Goal: Task Accomplishment & Management: Use online tool/utility

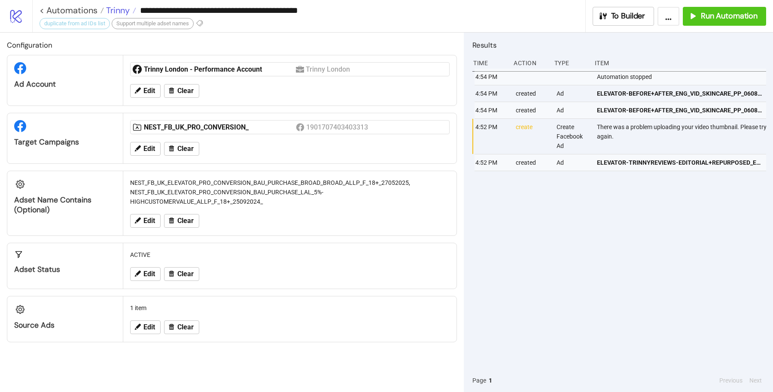
click at [119, 11] on span "Trinny" at bounding box center [117, 10] width 26 height 11
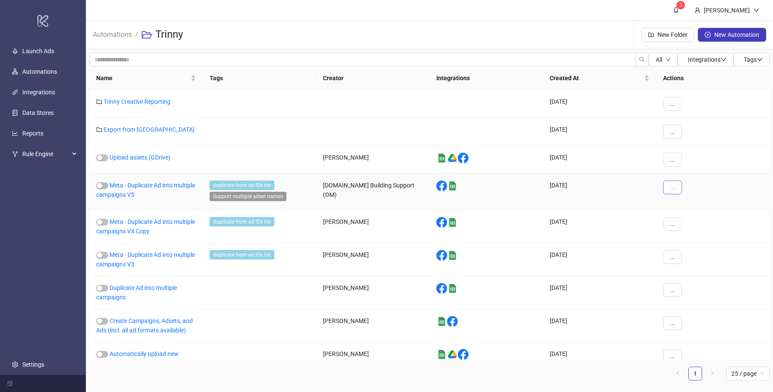
click at [668, 186] on button "..." at bounding box center [672, 188] width 19 height 14
click at [683, 257] on span "Duplicate" at bounding box center [691, 258] width 25 height 9
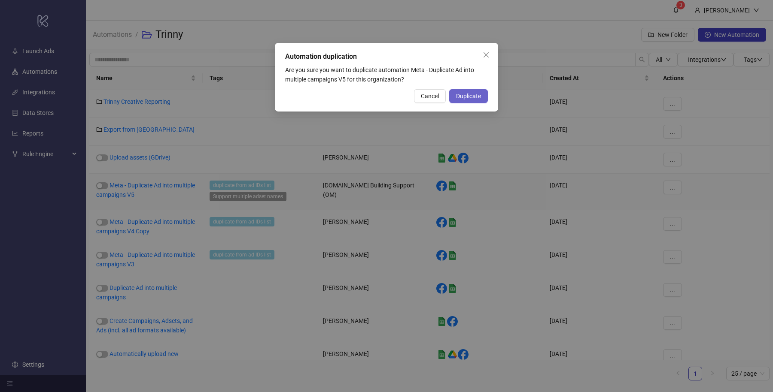
click at [481, 95] on button "Duplicate" at bounding box center [468, 96] width 39 height 14
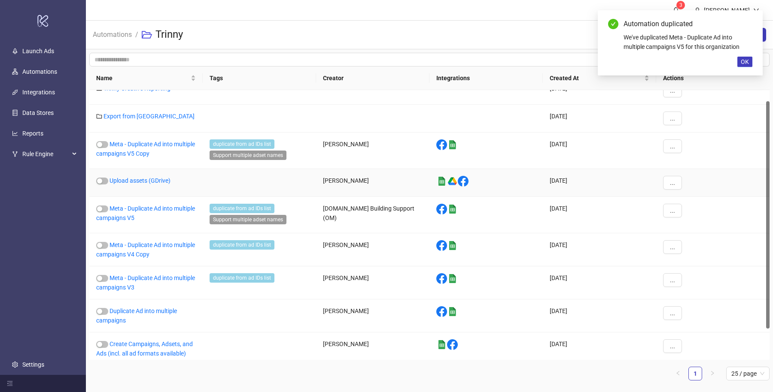
scroll to position [13, 0]
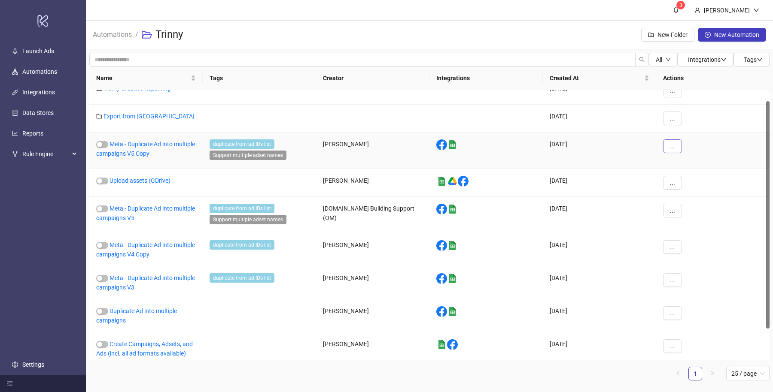
click at [672, 143] on span "..." at bounding box center [672, 146] width 5 height 7
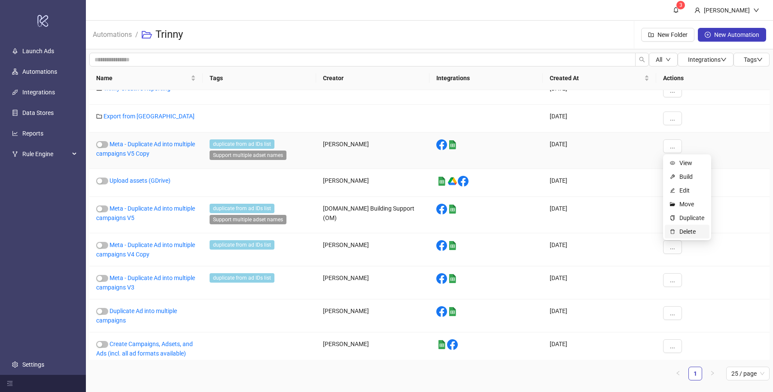
click at [696, 234] on span "Delete" at bounding box center [691, 231] width 25 height 9
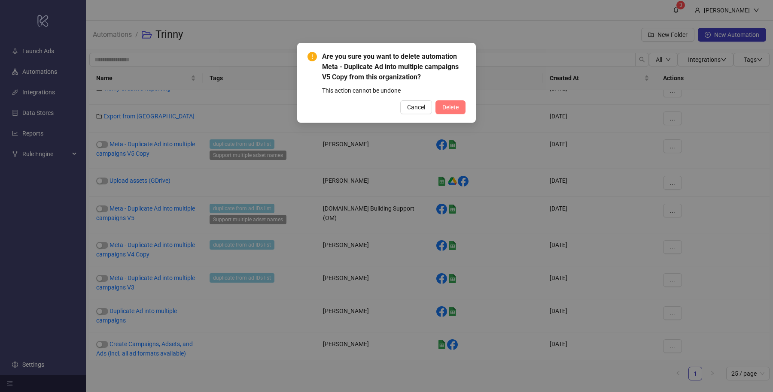
click at [454, 105] on span "Delete" at bounding box center [450, 107] width 16 height 7
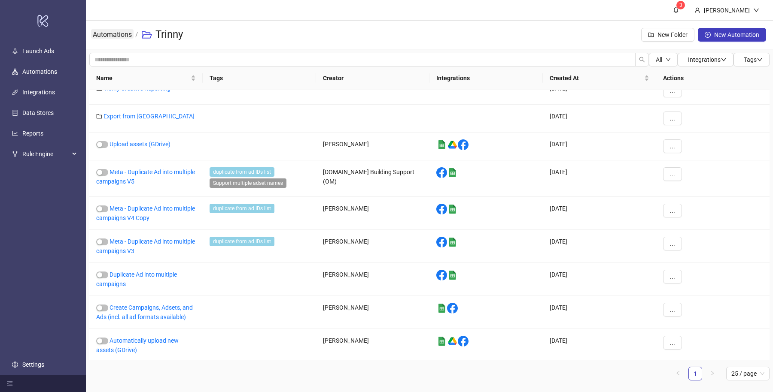
click at [121, 37] on link "Automations" at bounding box center [112, 33] width 43 height 9
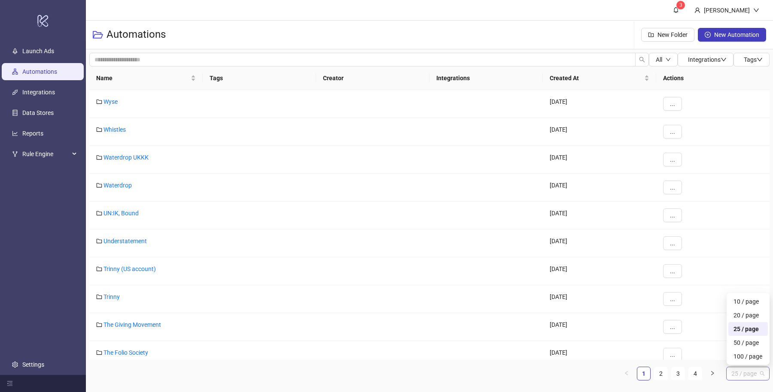
click at [746, 380] on span "25 / page" at bounding box center [747, 374] width 33 height 13
click at [744, 356] on div "100 / page" at bounding box center [747, 356] width 29 height 9
click at [400, 32] on div "Automations New Folder New Automation" at bounding box center [429, 35] width 687 height 29
